Goal: Transaction & Acquisition: Purchase product/service

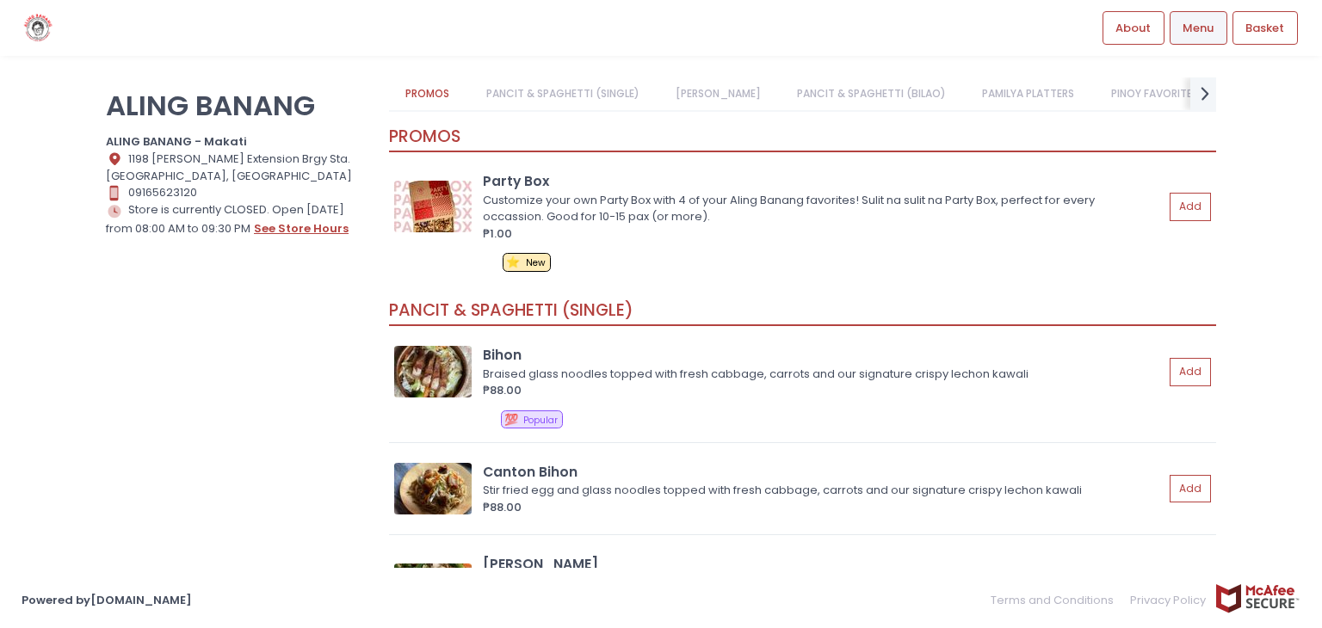
click at [286, 226] on button "see store hours" at bounding box center [301, 229] width 96 height 19
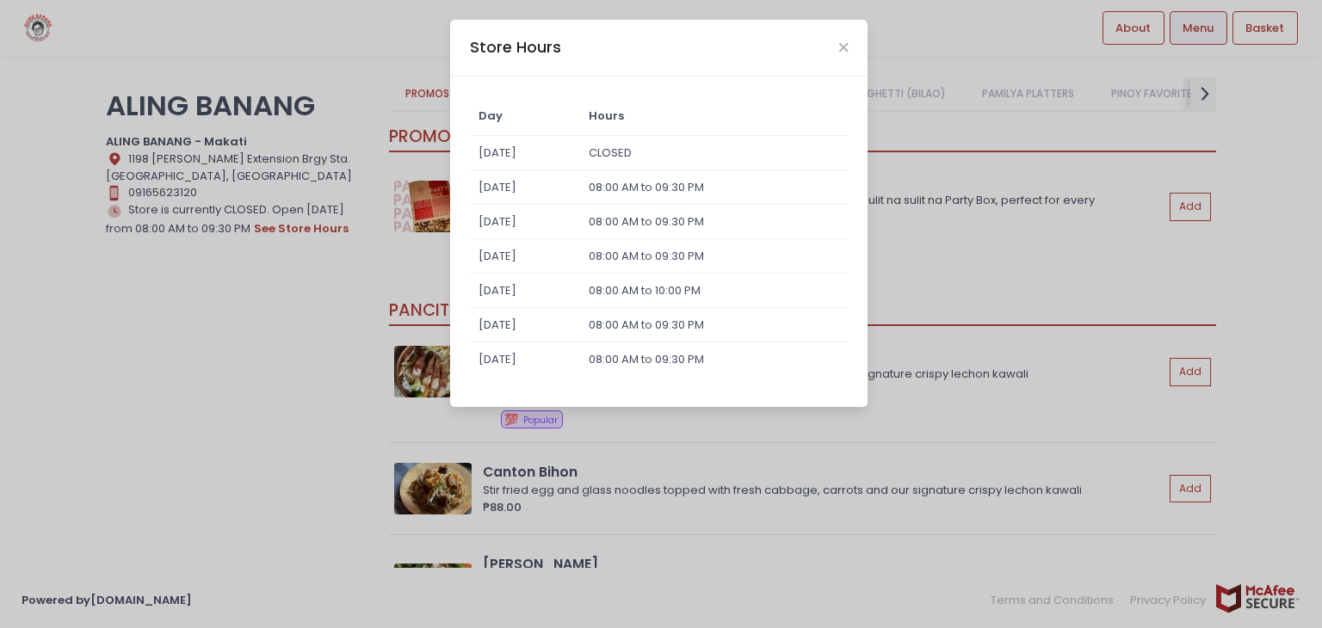
click at [248, 267] on div "Store Hours Day Hours [DATE] CLOSED [DATE] 08:00 AM to 09:30 PM [DATE] 08:00 AM…" at bounding box center [661, 314] width 1322 height 628
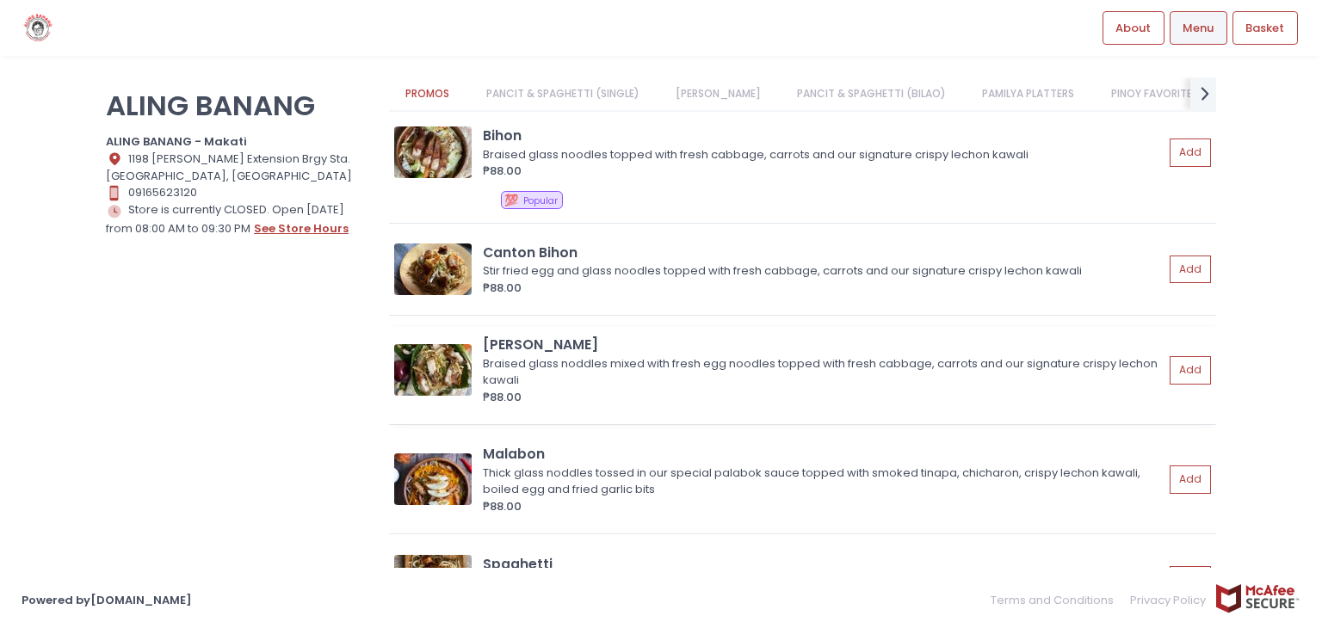
scroll to position [86, 0]
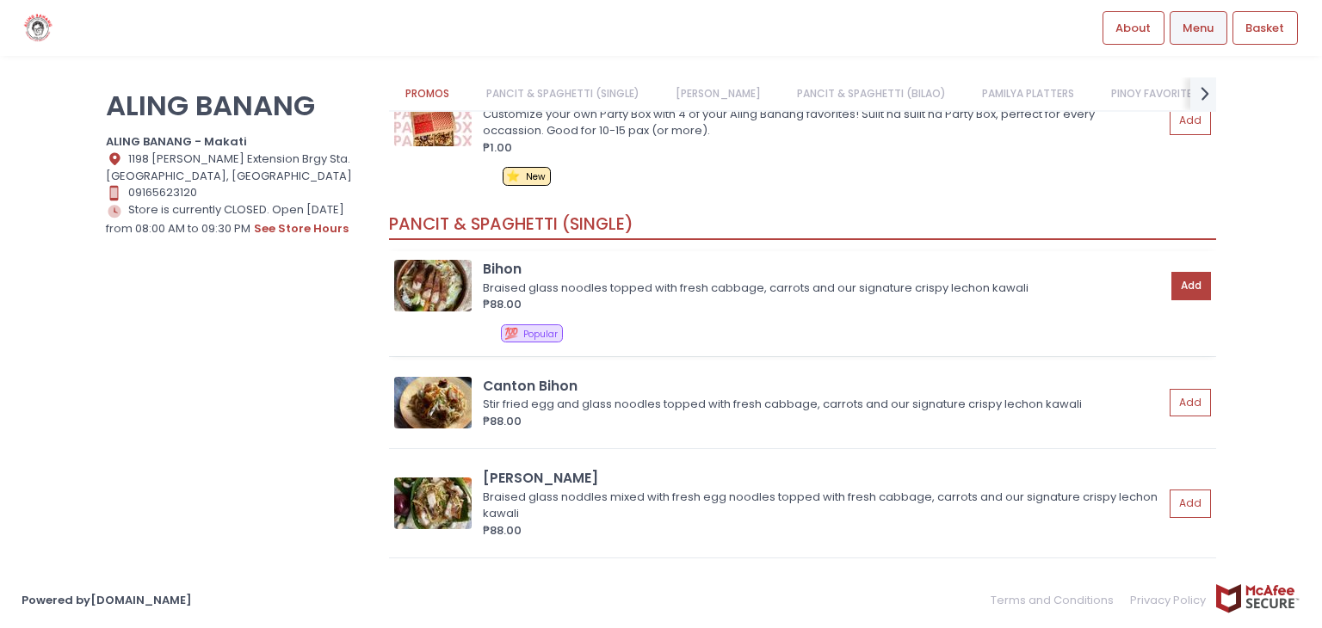
click at [1185, 289] on button "Add" at bounding box center [1192, 286] width 40 height 28
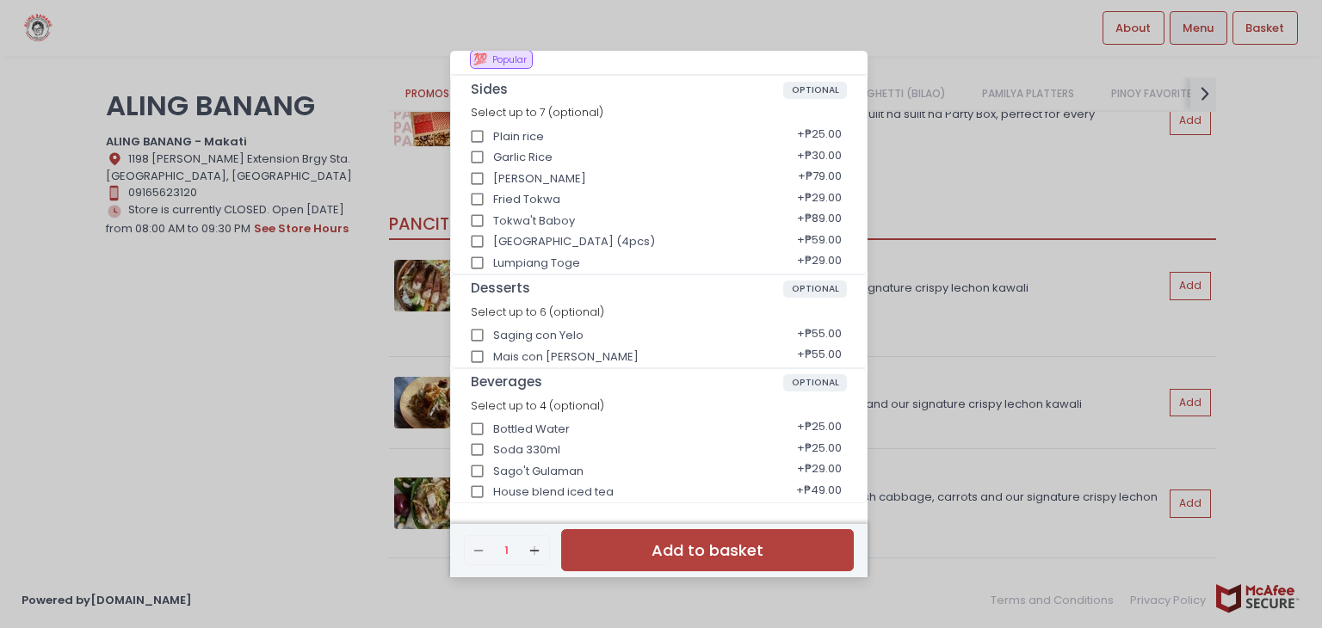
scroll to position [0, 0]
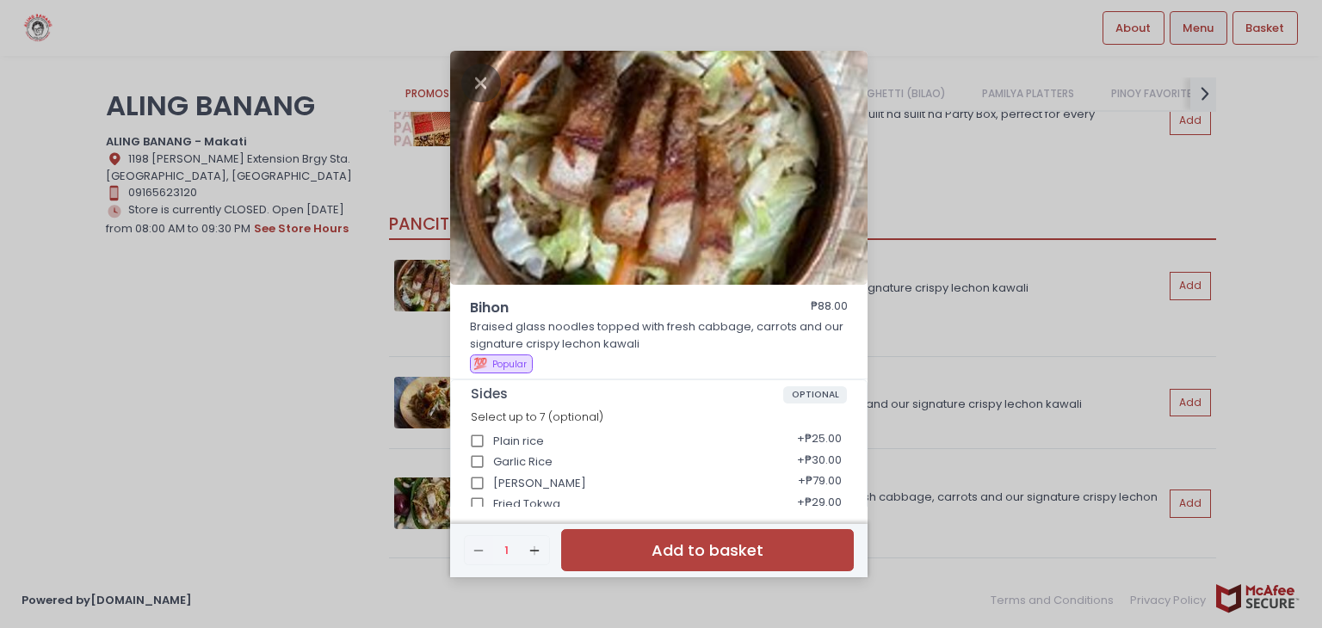
click at [1277, 212] on div "Bihon ₱88.00 Braised glass noodles topped with fresh cabbage, carrots and our s…" at bounding box center [661, 314] width 1322 height 628
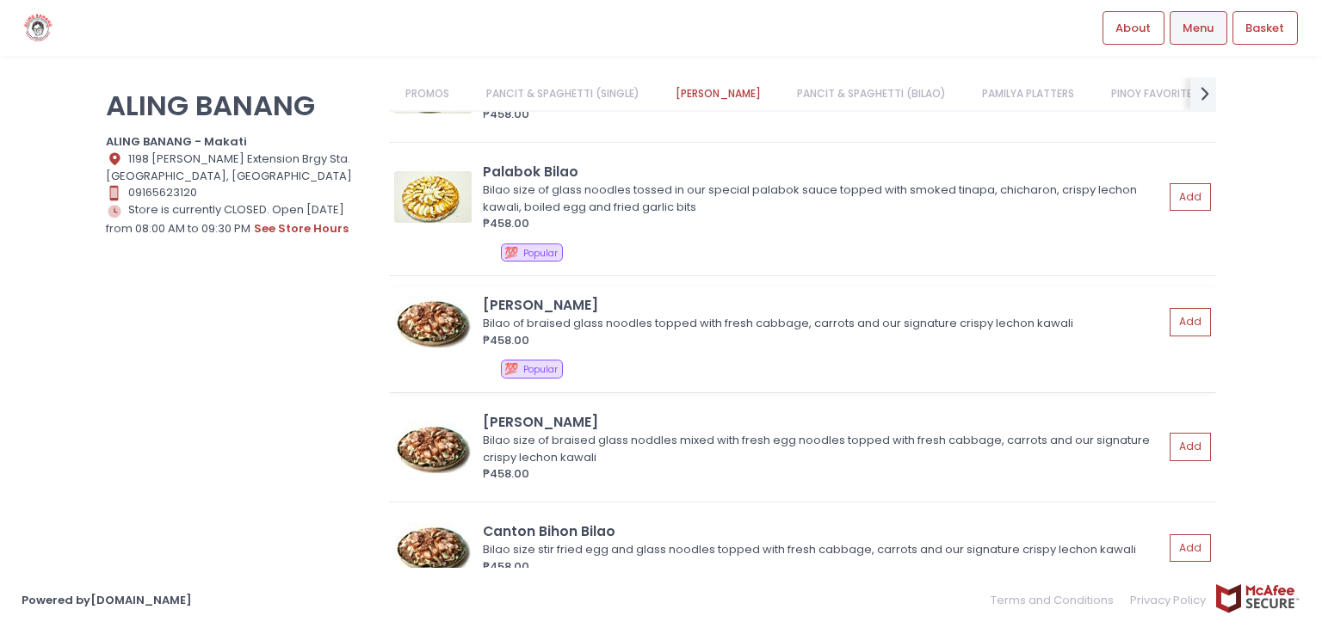
scroll to position [1808, 0]
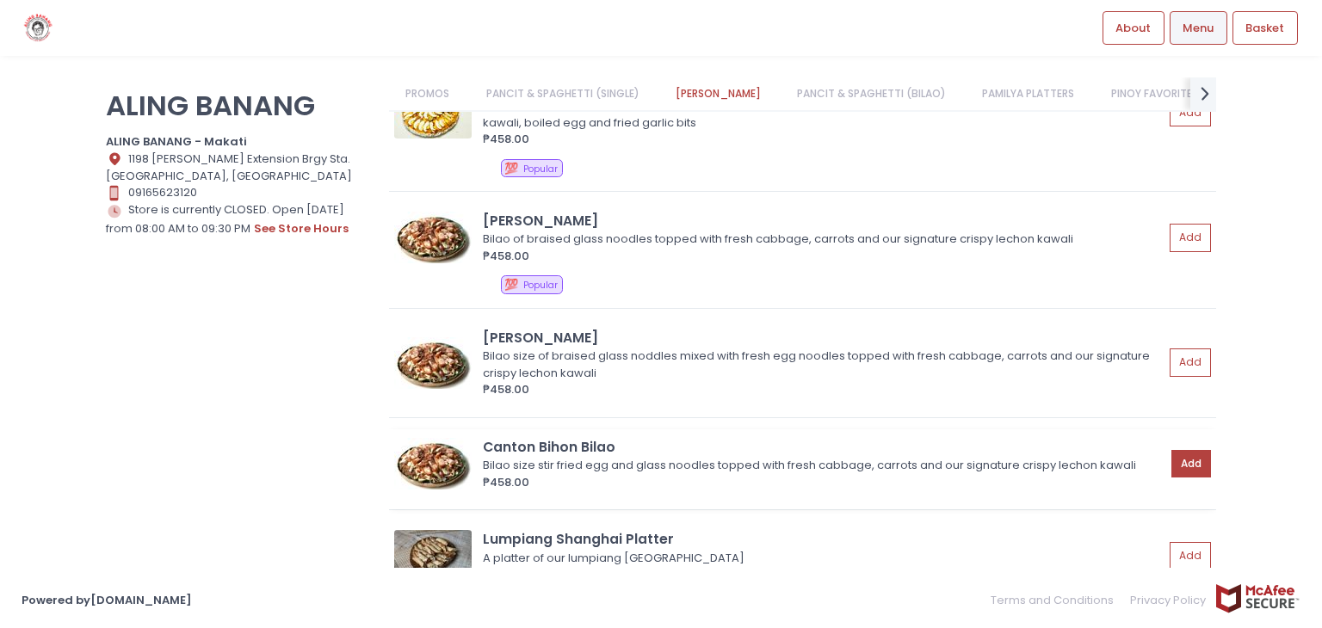
click at [1179, 459] on button "Add" at bounding box center [1192, 464] width 40 height 28
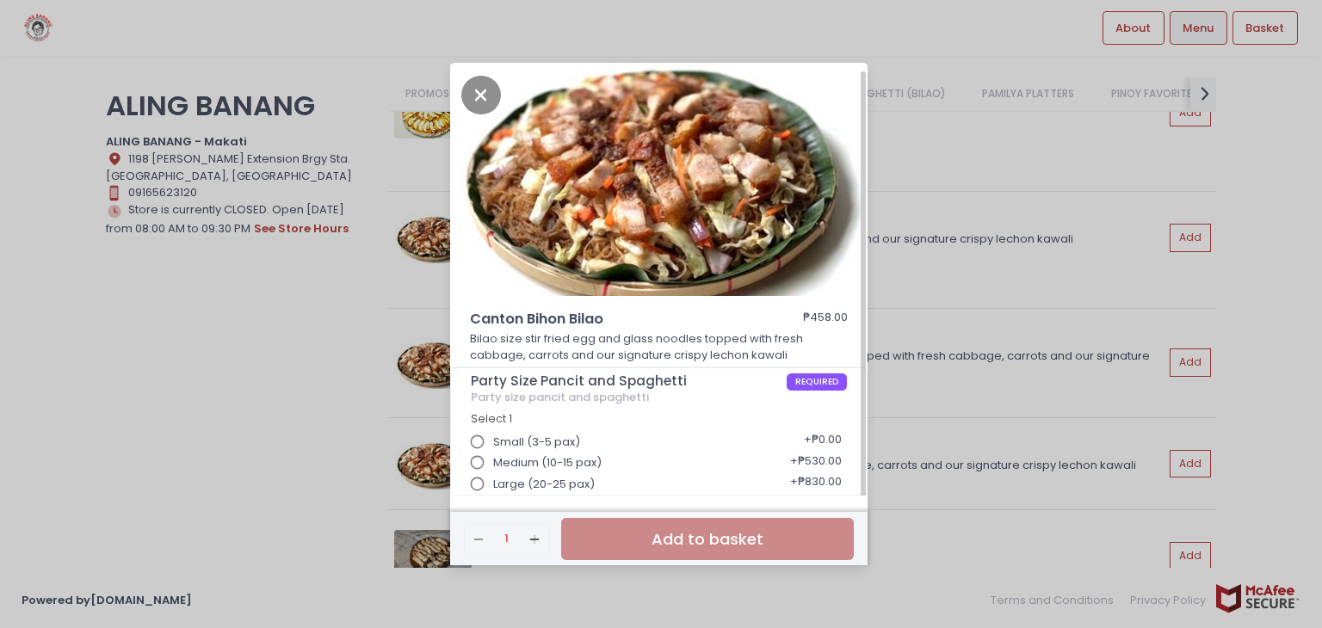
scroll to position [4, 0]
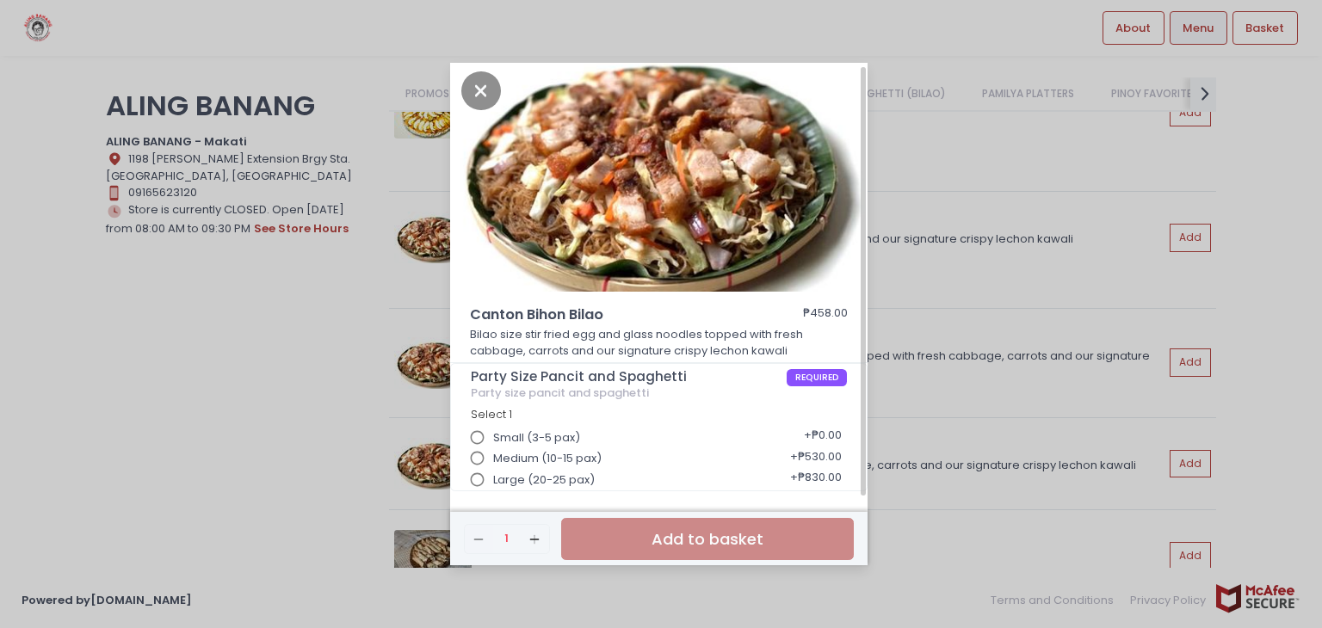
click at [479, 479] on input "Large (20-25 pax)" at bounding box center [477, 480] width 33 height 33
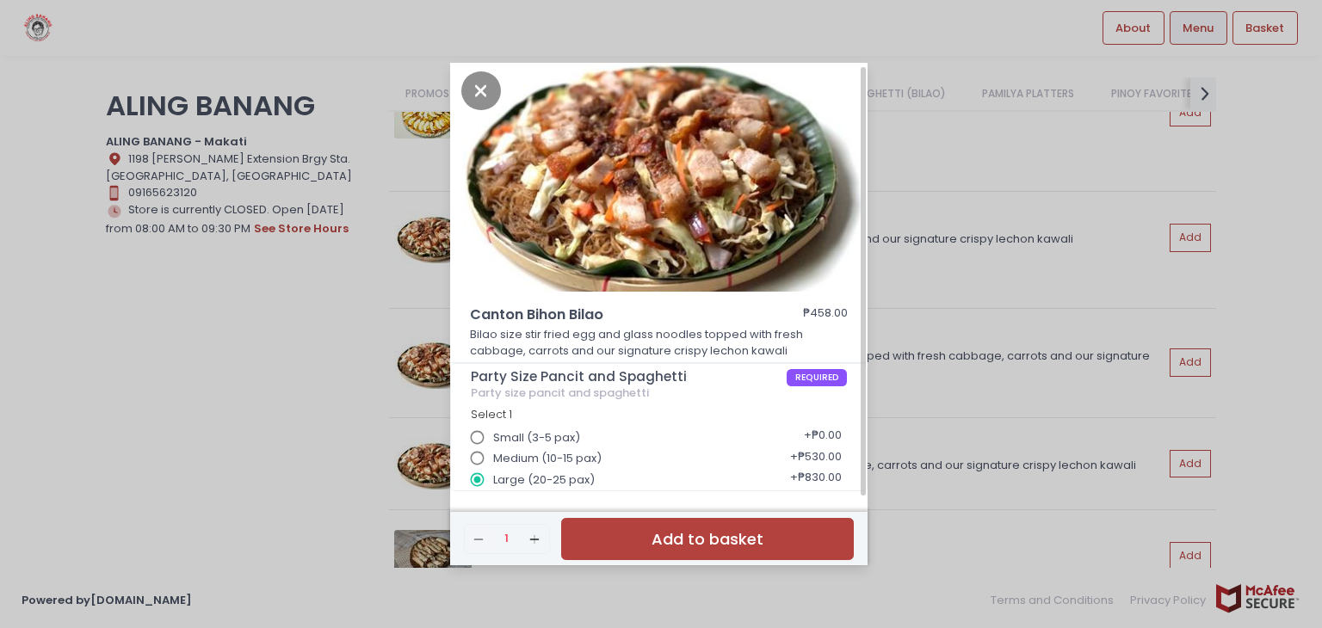
click at [702, 541] on button "Add to basket" at bounding box center [707, 539] width 293 height 42
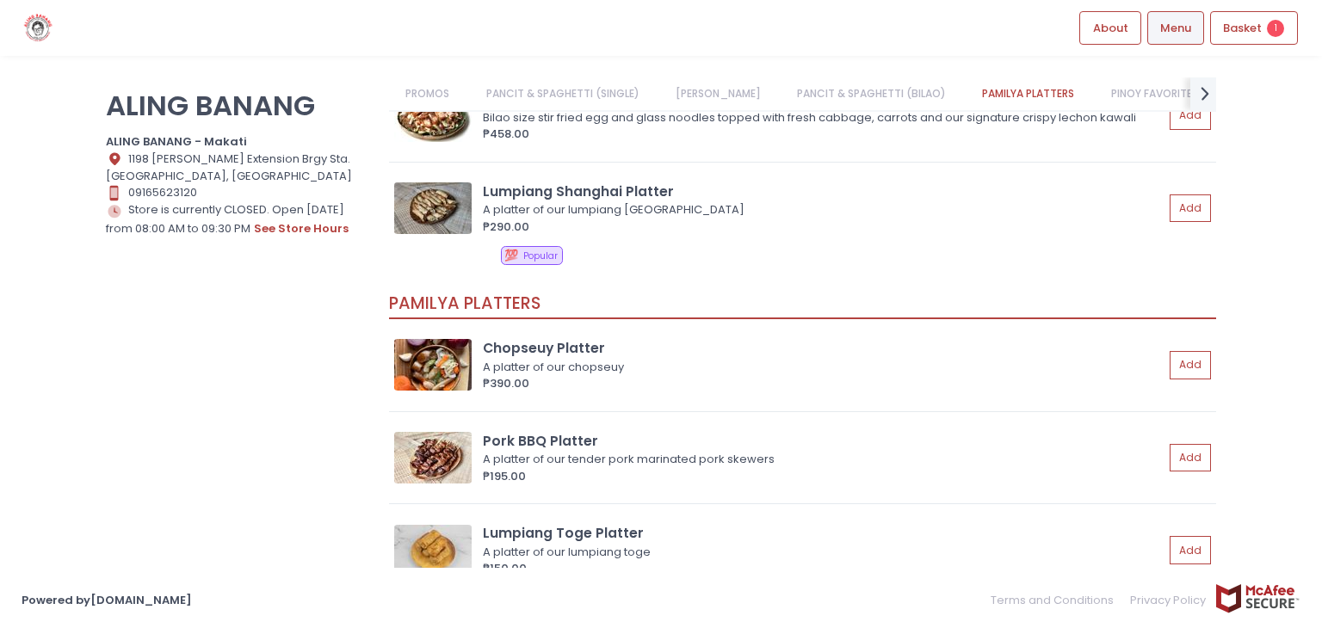
scroll to position [2324, 0]
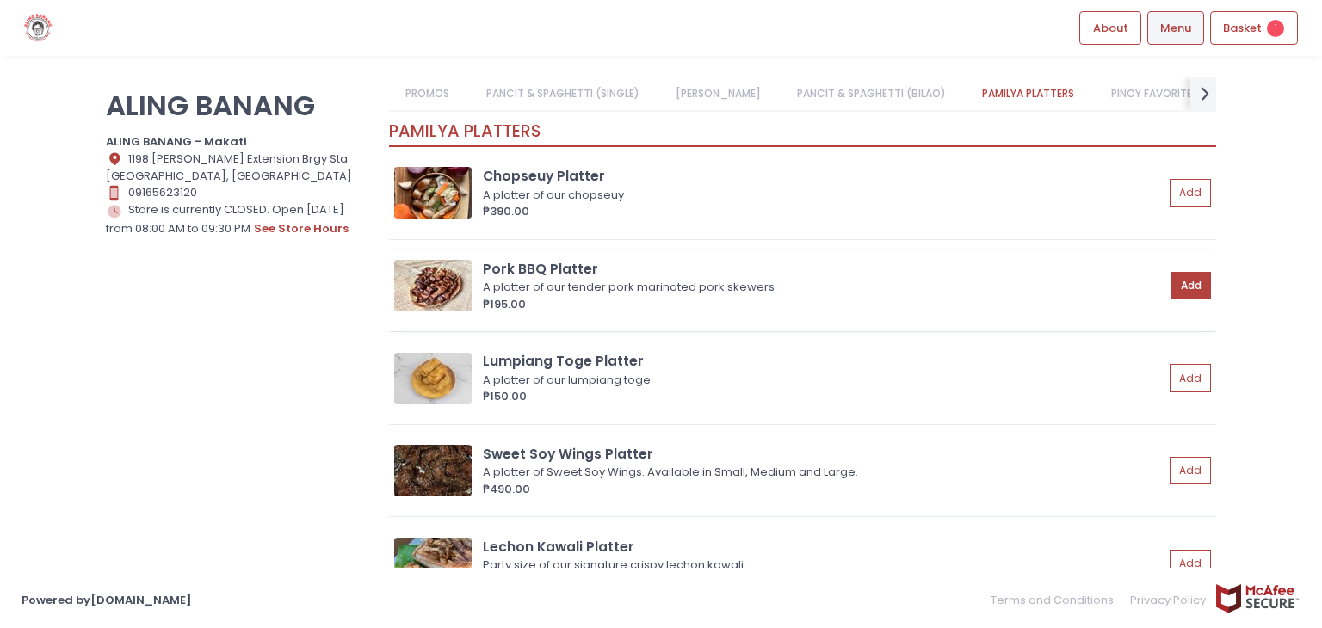
click at [1174, 280] on button "Add" at bounding box center [1192, 286] width 40 height 28
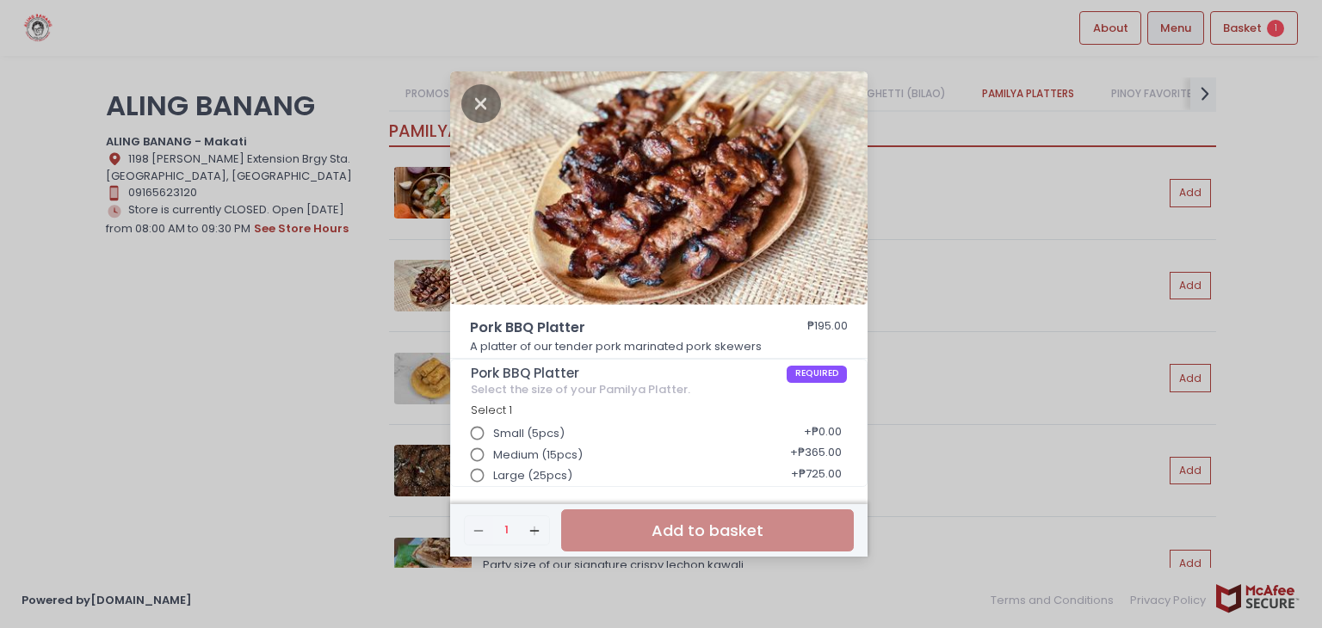
scroll to position [4, 0]
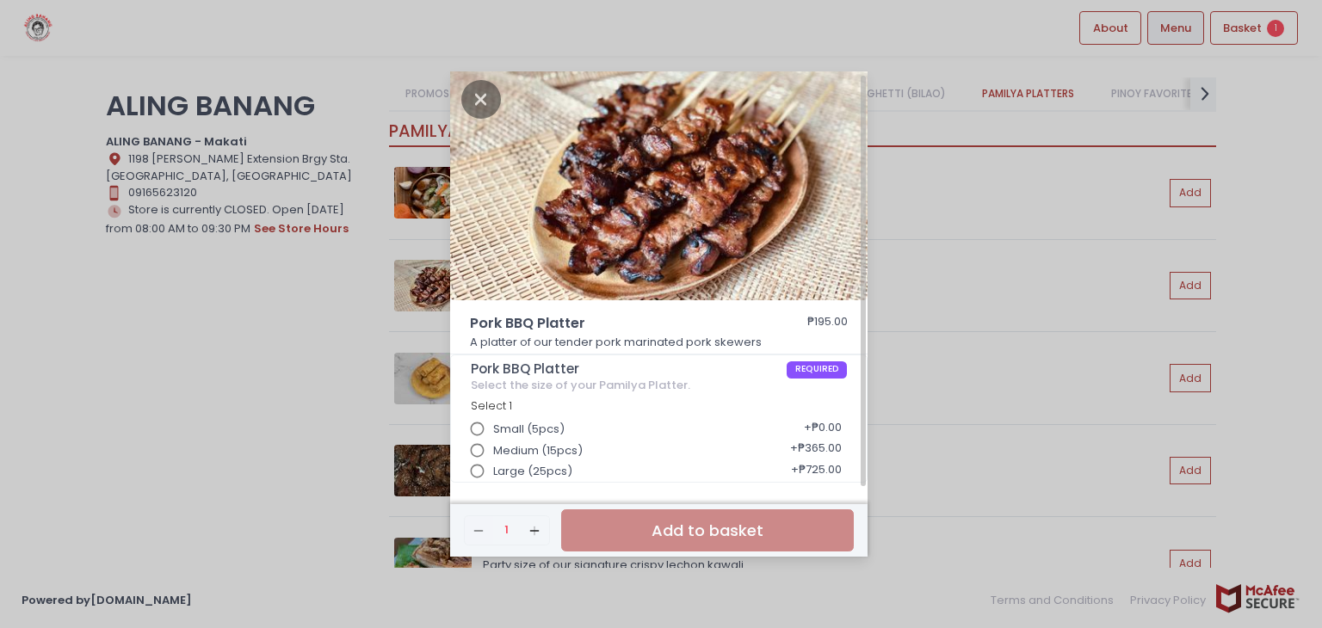
click at [481, 473] on input "Large (25pcs)" at bounding box center [477, 471] width 33 height 33
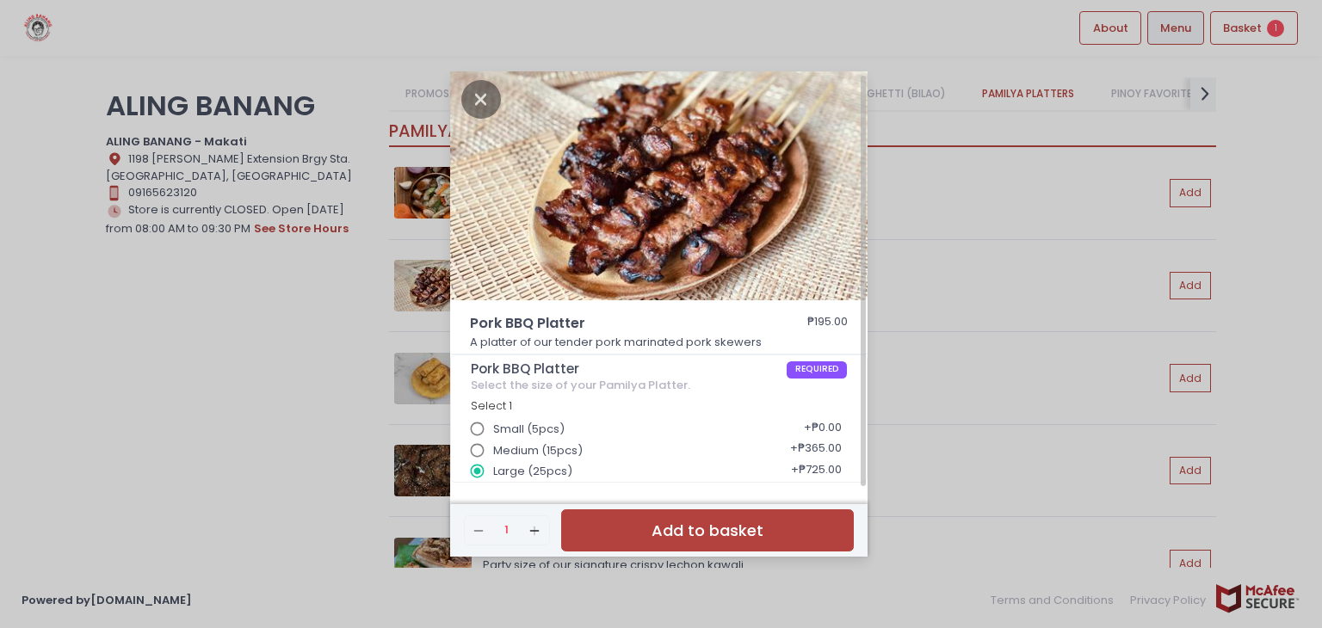
click at [688, 535] on button "Add to basket" at bounding box center [707, 531] width 293 height 42
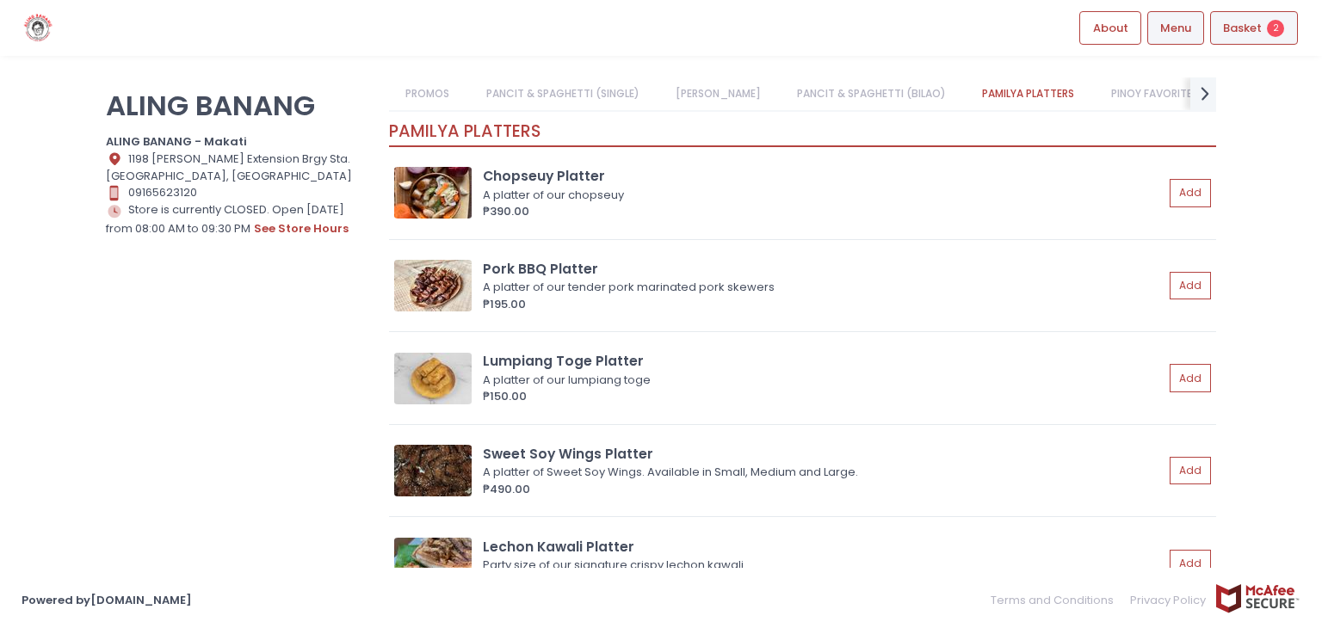
click at [1243, 26] on span "Basket" at bounding box center [1242, 28] width 39 height 17
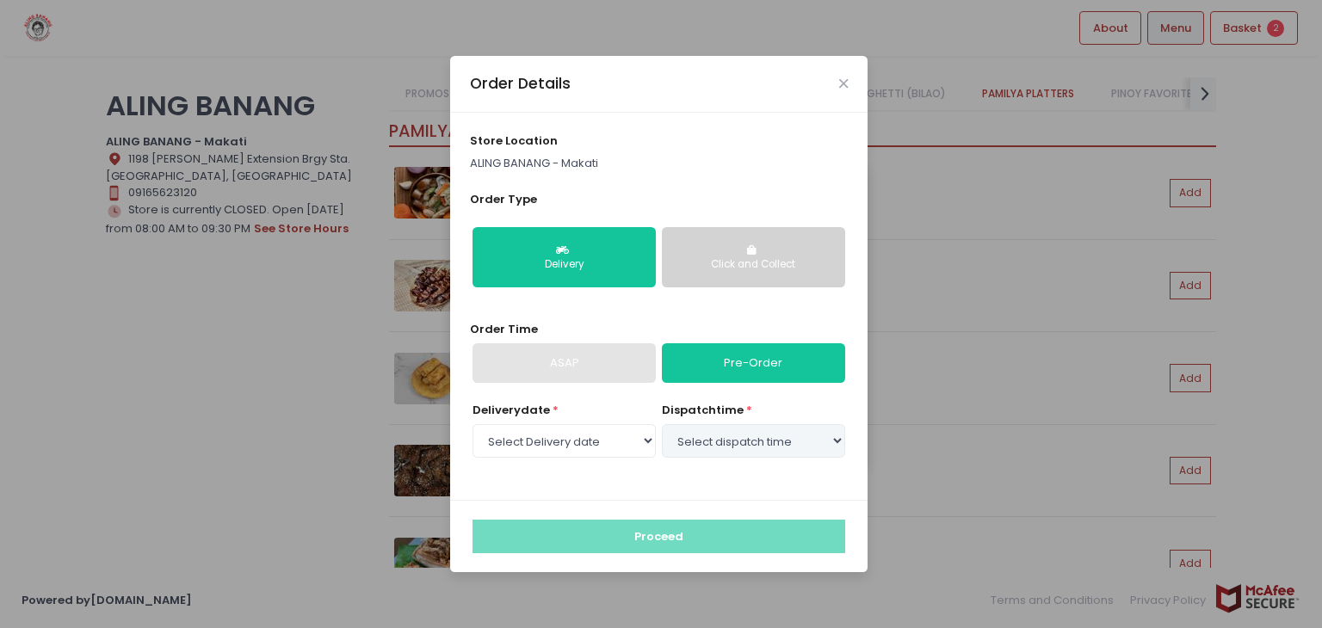
select select "[DATE]"
click at [840, 81] on icon "Close" at bounding box center [843, 83] width 9 height 13
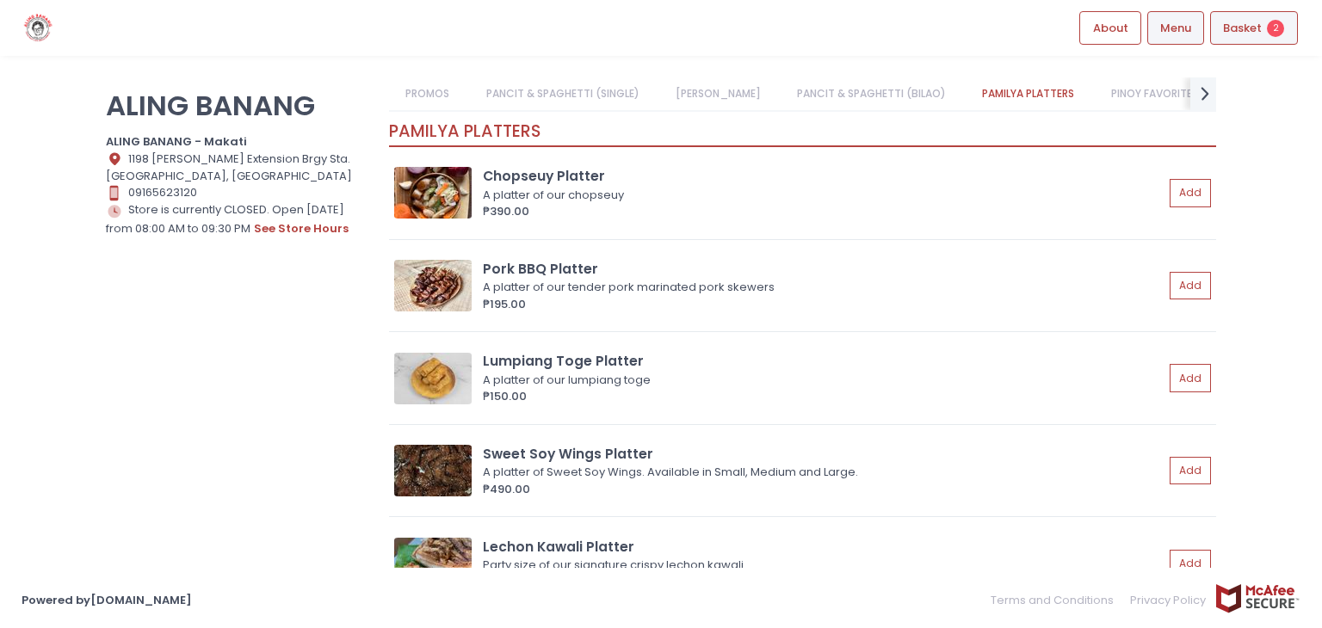
click at [1247, 27] on span "Basket" at bounding box center [1242, 28] width 39 height 17
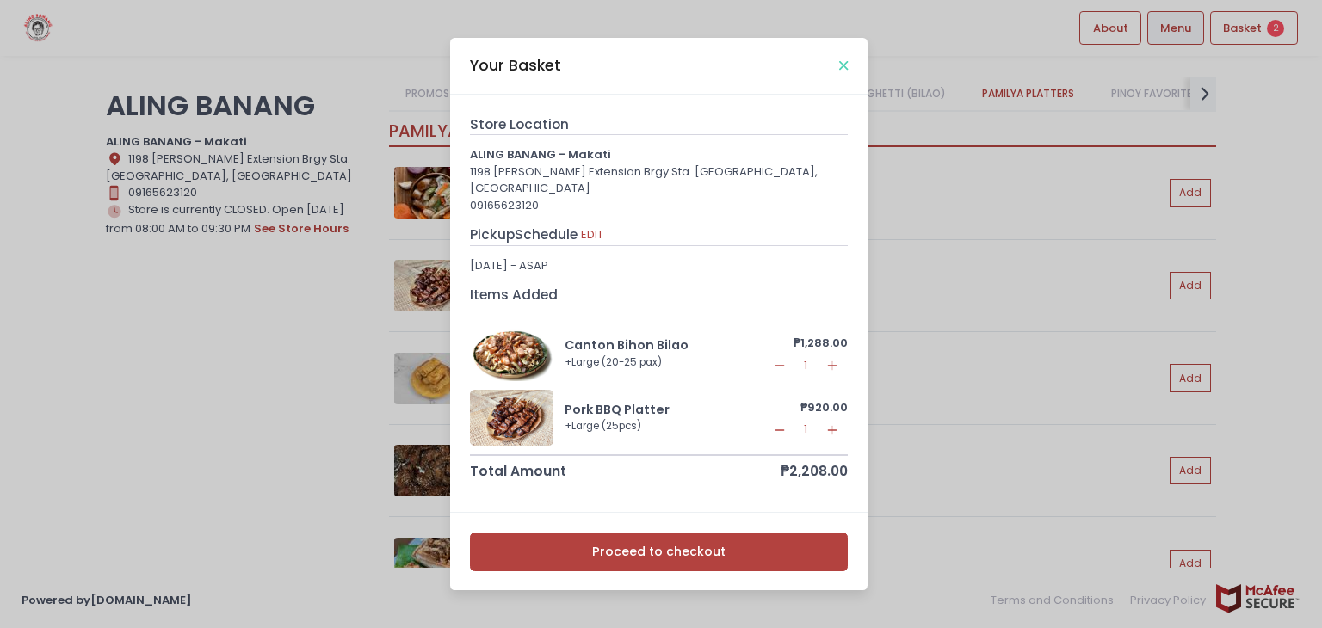
click at [841, 72] on icon "Close" at bounding box center [843, 65] width 9 height 13
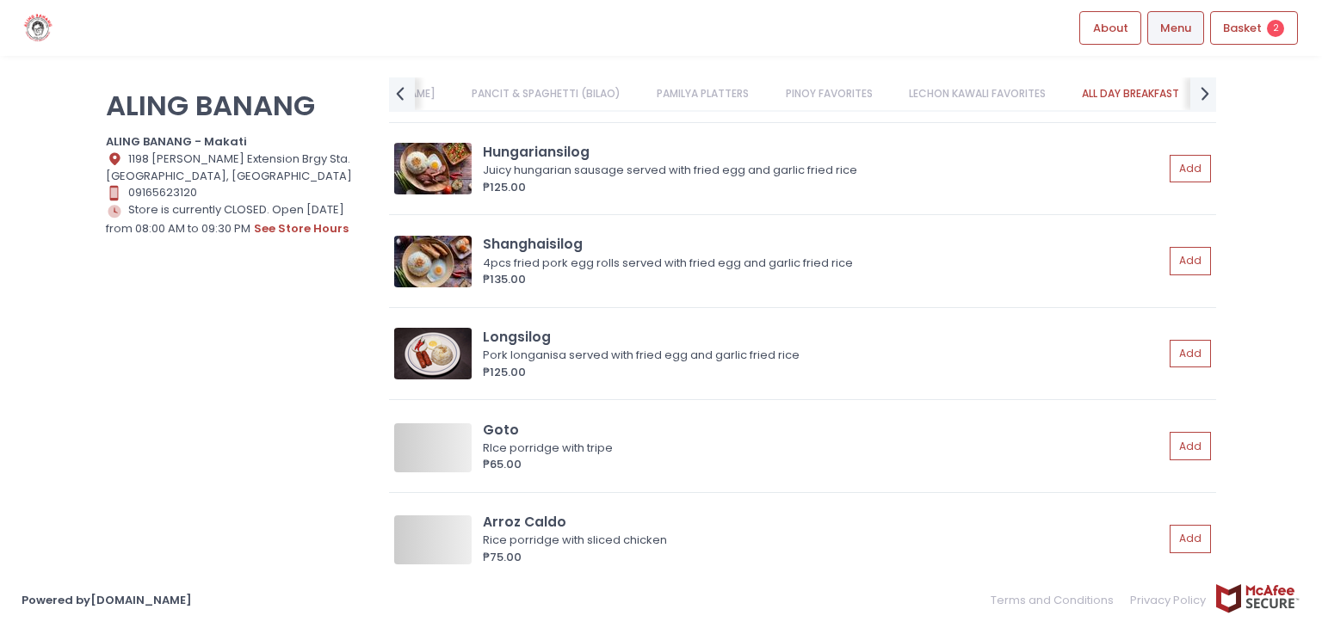
scroll to position [4562, 0]
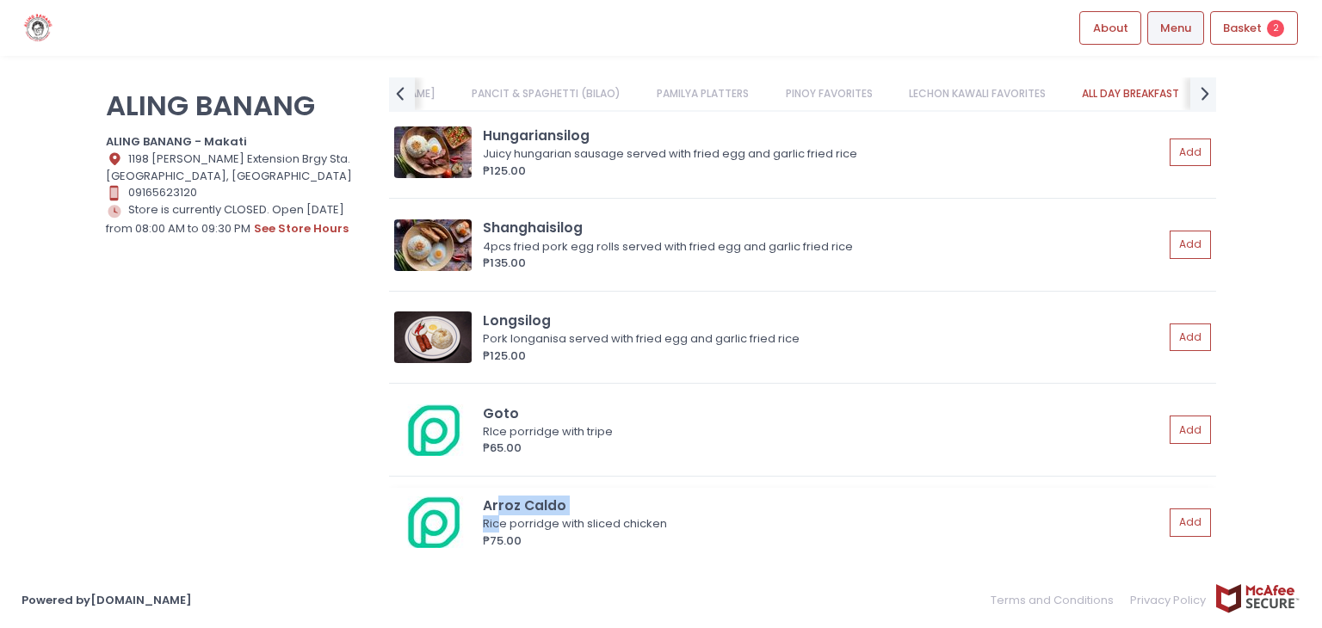
click at [497, 510] on div "Arroz Caldo Rice porridge with sliced chicken ₱75.00" at bounding box center [826, 522] width 687 height 53
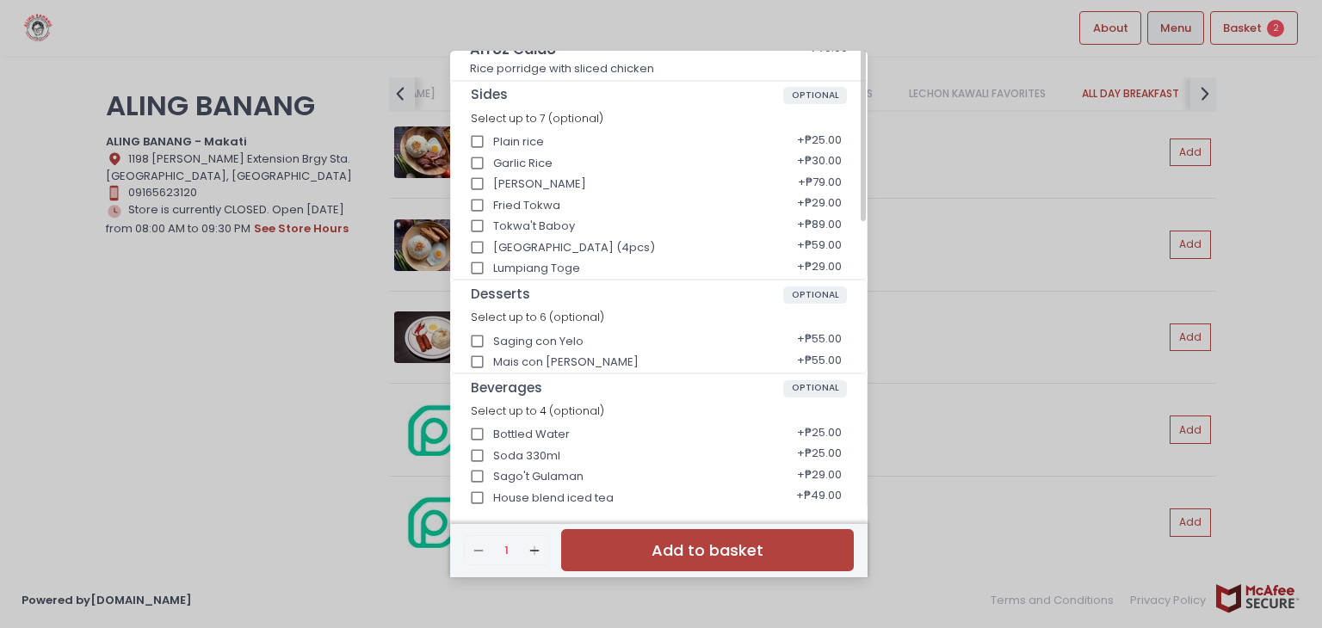
scroll to position [86, 0]
